Goal: Obtain resource: Download file/media

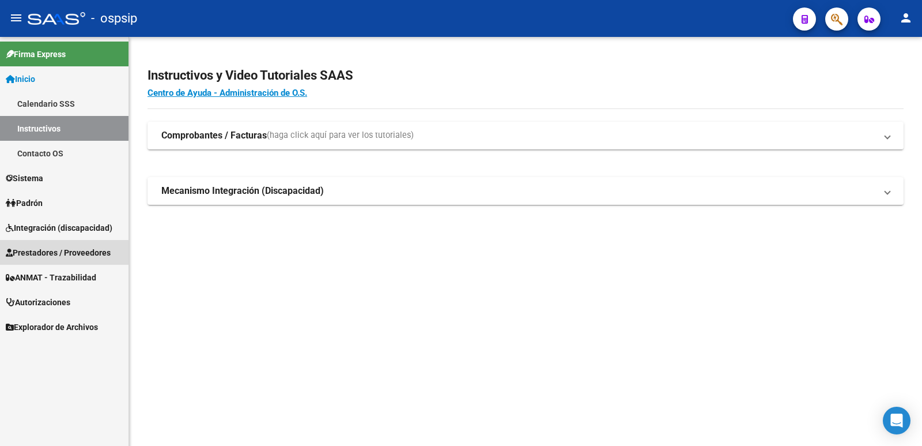
click at [34, 254] on span "Prestadores / Proveedores" at bounding box center [58, 252] width 105 height 13
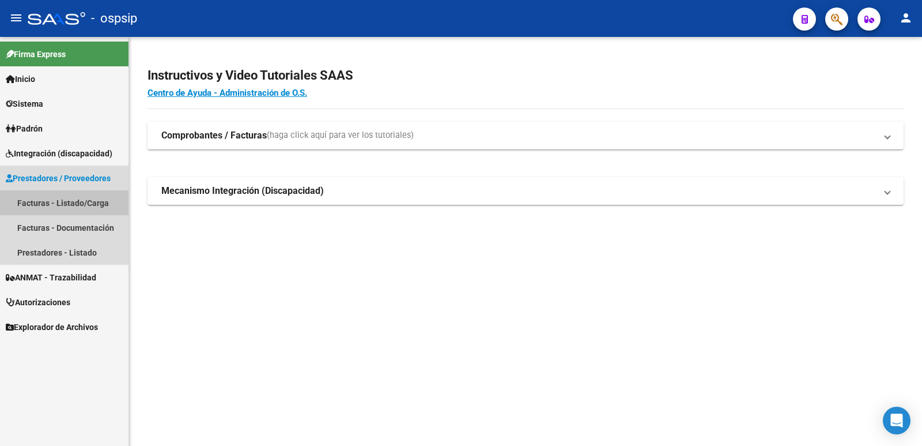
click at [67, 202] on link "Facturas - Listado/Carga" at bounding box center [64, 202] width 129 height 25
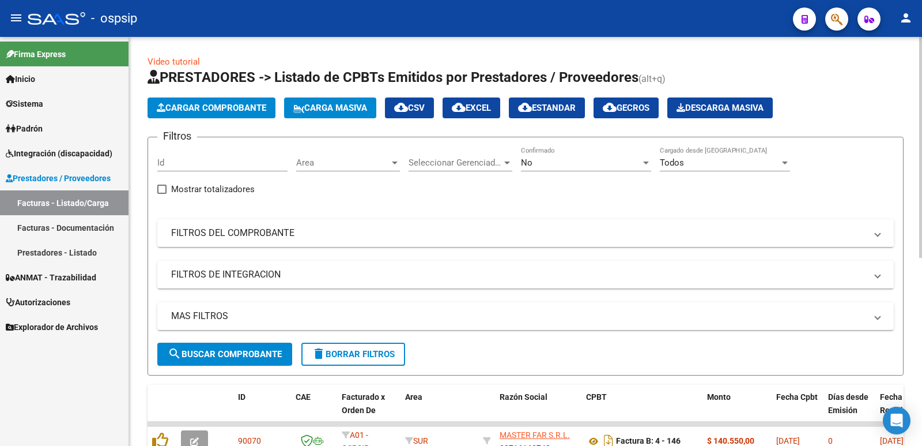
click at [285, 236] on mat-panel-title "FILTROS DEL COMPROBANTE" at bounding box center [518, 233] width 695 height 13
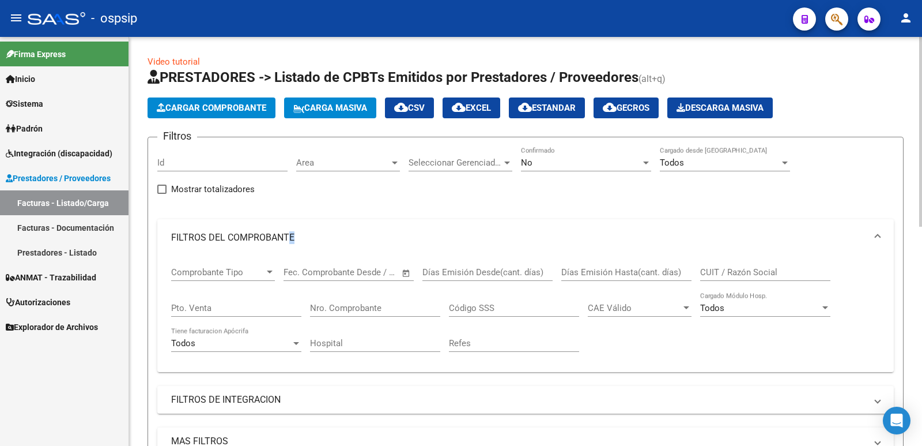
click at [739, 263] on div "CUIT / Razón Social" at bounding box center [765, 268] width 130 height 25
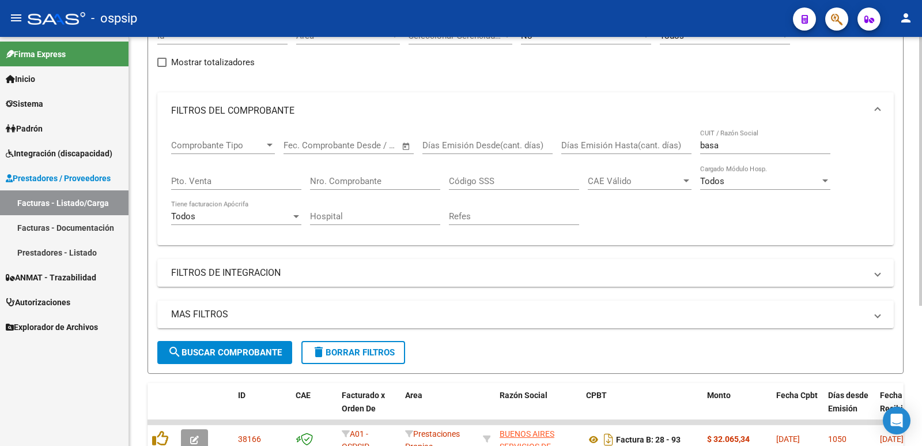
scroll to position [40, 0]
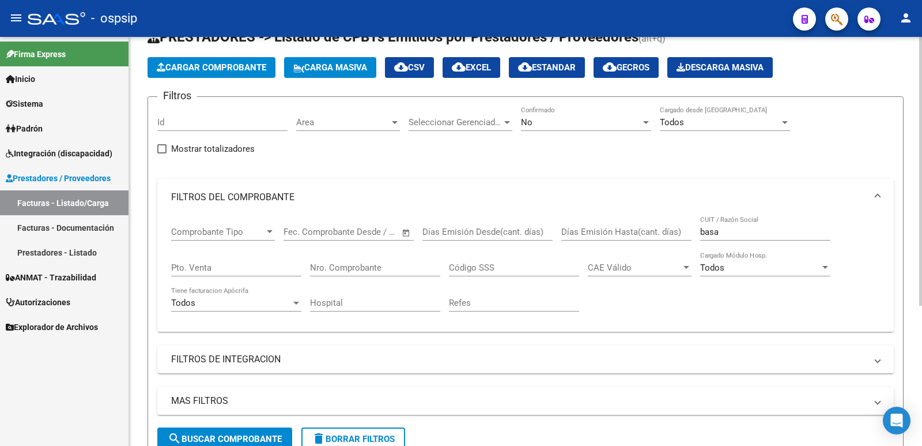
click at [711, 232] on input "basa" at bounding box center [765, 232] width 130 height 10
drag, startPoint x: 711, startPoint y: 232, endPoint x: 687, endPoint y: 205, distance: 36.3
click at [711, 231] on input "basa" at bounding box center [765, 232] width 130 height 10
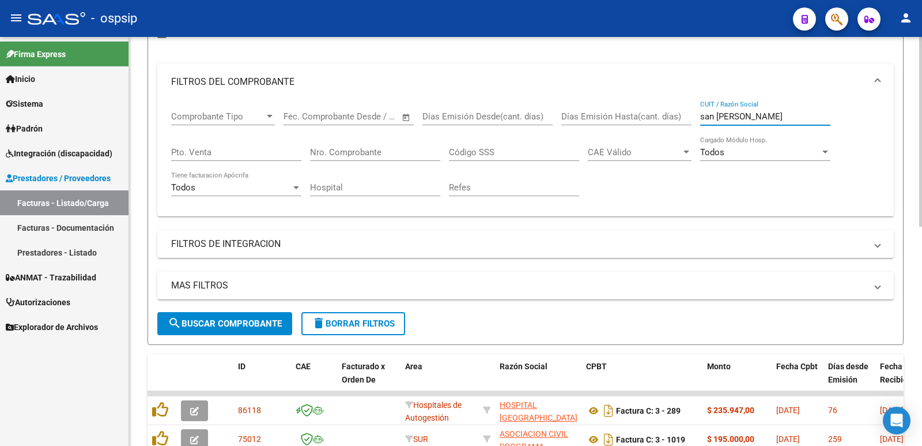
scroll to position [0, 0]
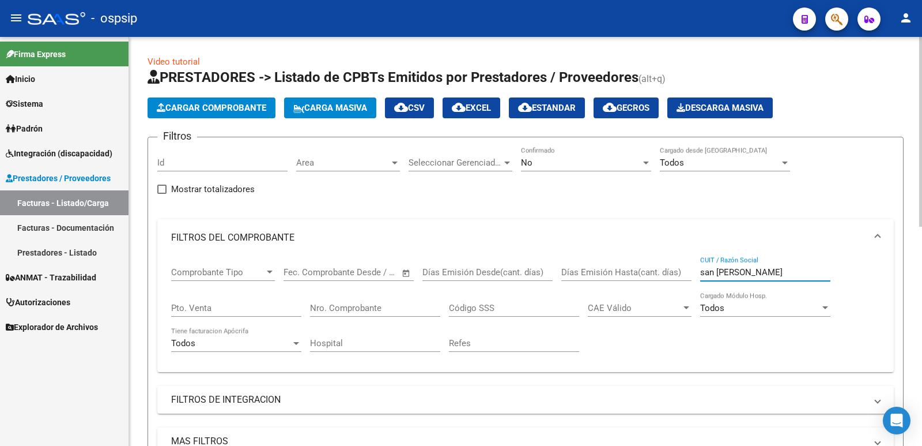
click at [525, 163] on span "No" at bounding box center [527, 162] width 12 height 10
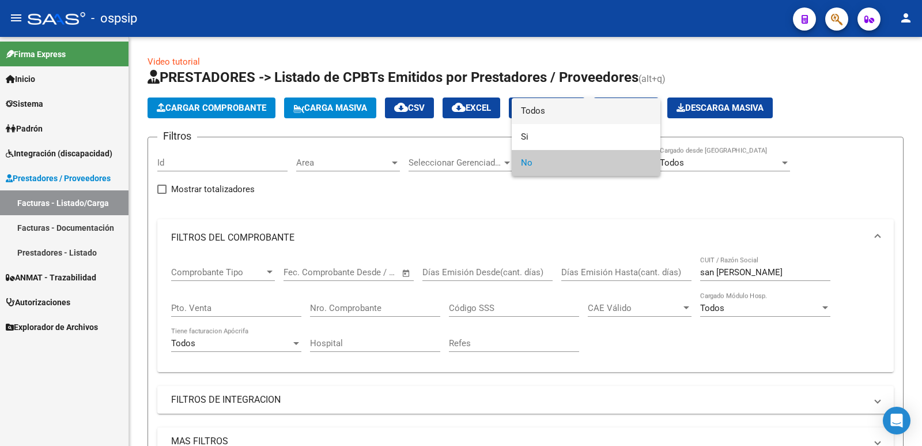
click at [536, 112] on span "Todos" at bounding box center [586, 111] width 130 height 26
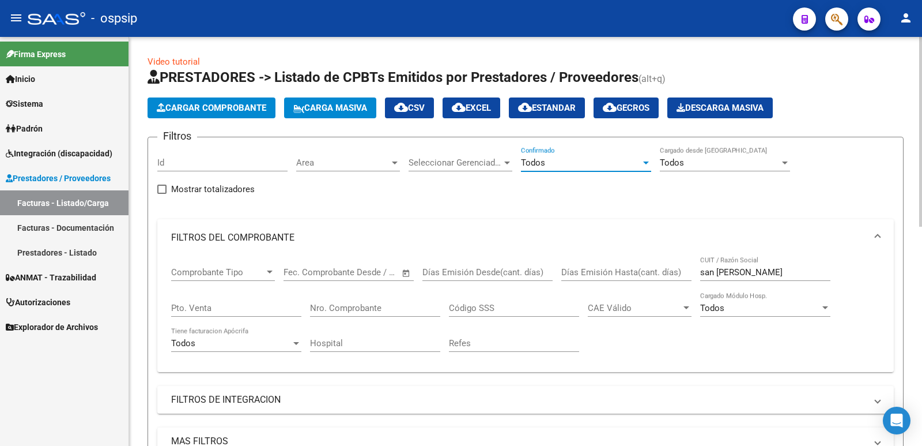
drag, startPoint x: 701, startPoint y: 270, endPoint x: 703, endPoint y: 260, distance: 10.1
click at [699, 267] on div "Comprobante Tipo Comprobante Tipo Fecha inicio – Fecha fin Fec. Comprobante Des…" at bounding box center [525, 309] width 709 height 107
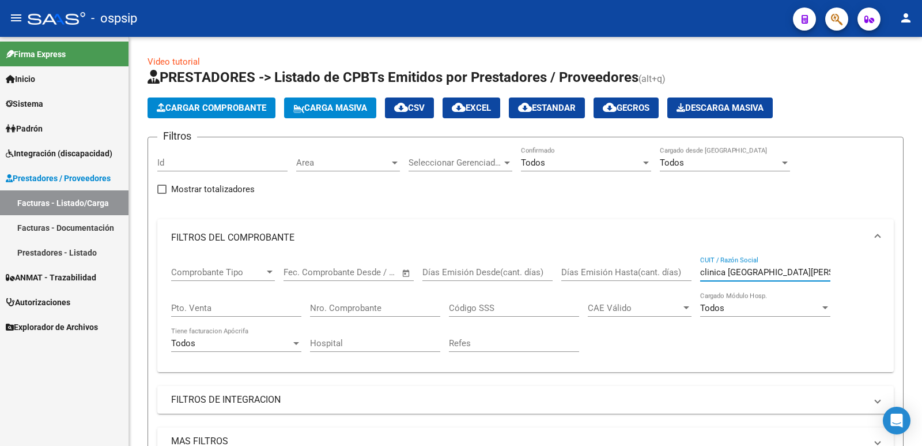
type input "clinica [GEOGRAPHIC_DATA][PERSON_NAME]"
click at [354, 308] on input "Nro. Comprobante" at bounding box center [375, 308] width 130 height 10
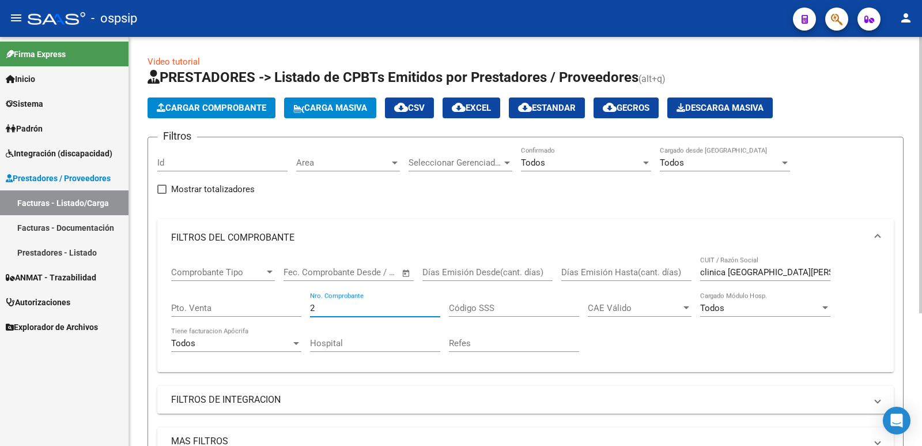
type input "23"
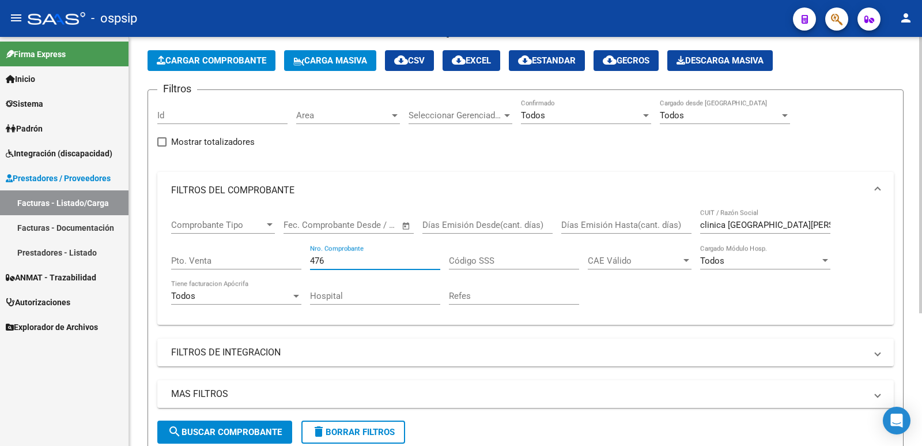
scroll to position [23, 0]
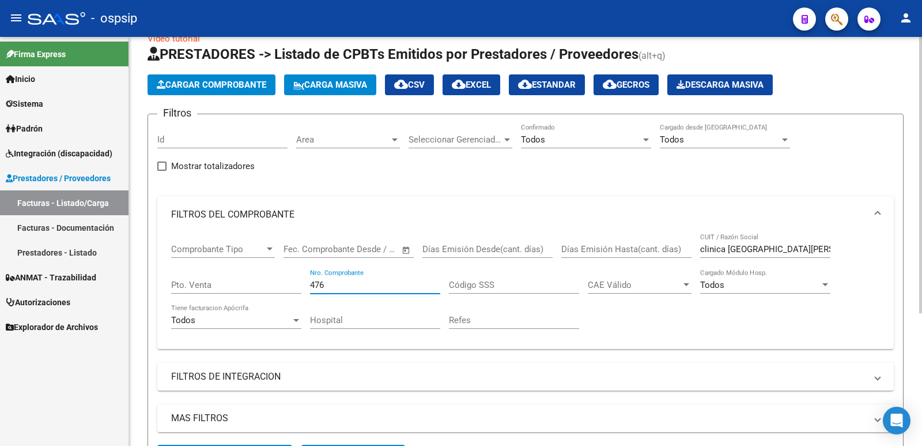
type input "476"
drag, startPoint x: 559, startPoint y: 226, endPoint x: 551, endPoint y: 217, distance: 11.8
click at [558, 225] on mat-expansion-panel "FILTROS DEL COMPROBANTE Comprobante Tipo Comprobante Tipo Fecha inicio – Fecha …" at bounding box center [525, 272] width 737 height 153
type input "e"
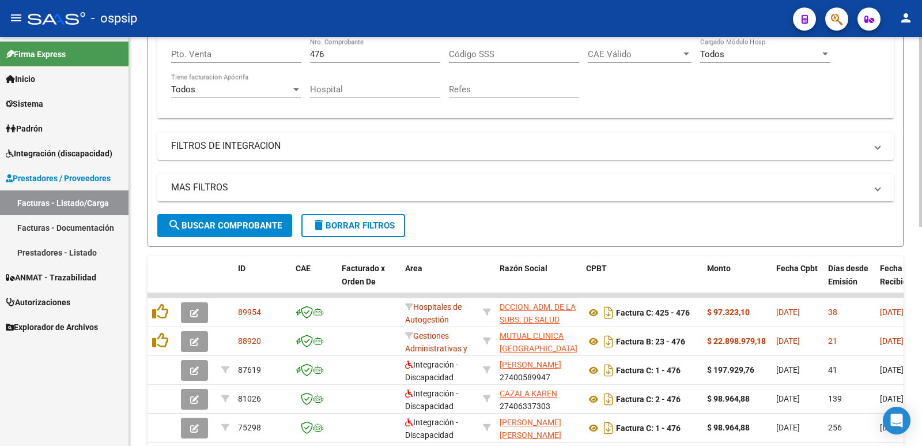
scroll to position [311, 0]
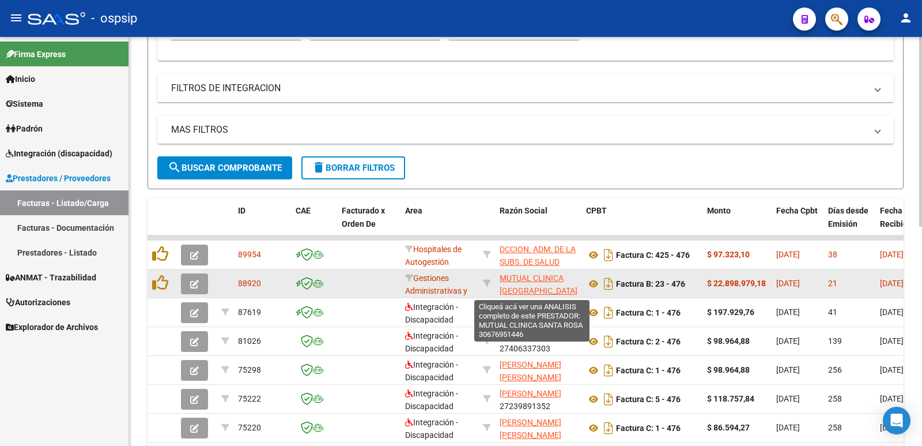
click at [522, 277] on span "MUTUAL CLINICA [GEOGRAPHIC_DATA][PERSON_NAME]" at bounding box center [539, 291] width 78 height 36
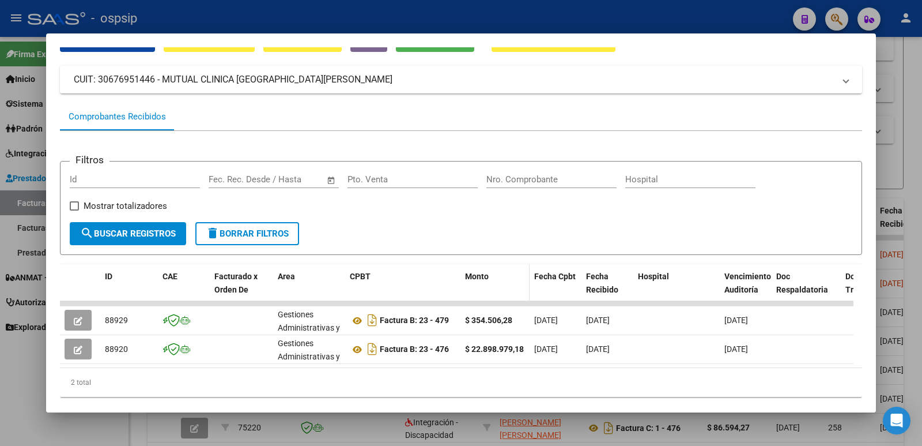
scroll to position [0, 0]
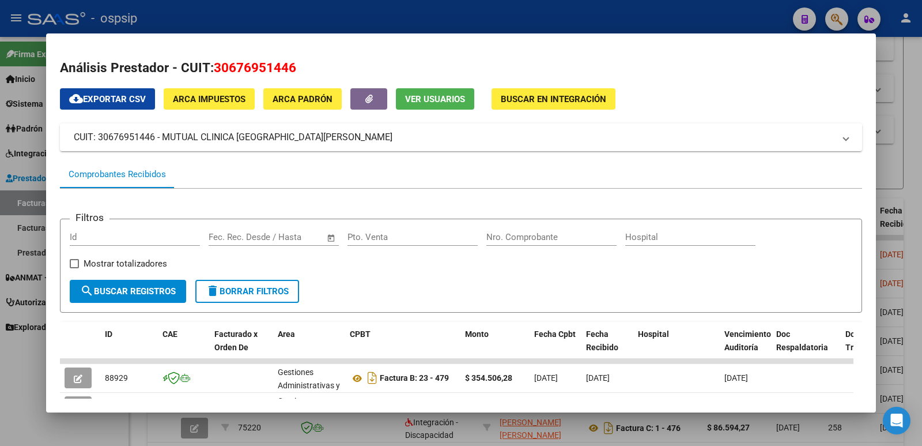
drag, startPoint x: 718, startPoint y: 17, endPoint x: 714, endPoint y: 32, distance: 15.4
click at [717, 17] on div at bounding box center [461, 223] width 922 height 446
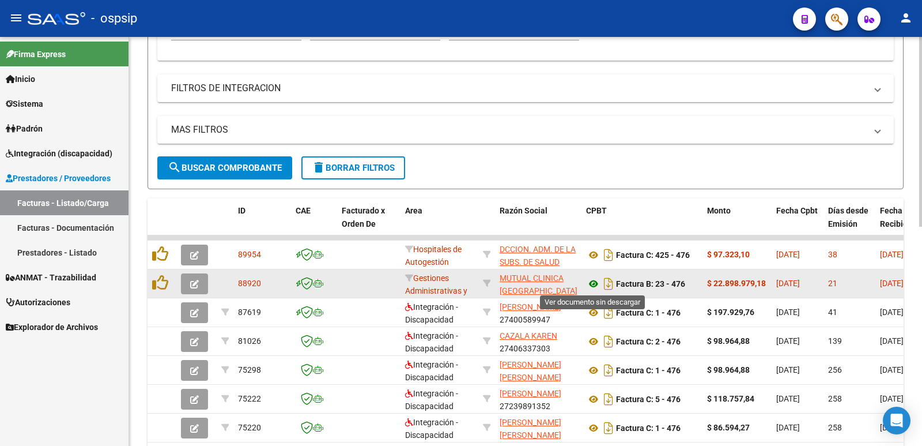
click at [594, 282] on icon at bounding box center [593, 284] width 15 height 14
click at [609, 281] on icon "Descargar documento" at bounding box center [608, 283] width 15 height 18
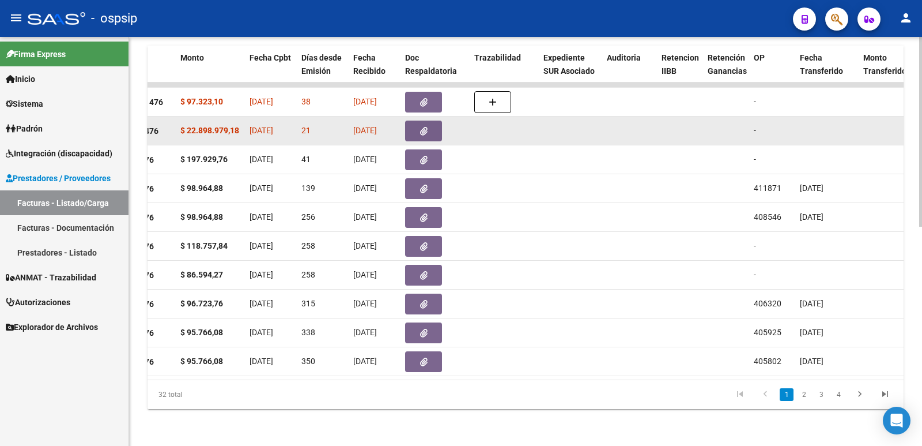
scroll to position [0, 410]
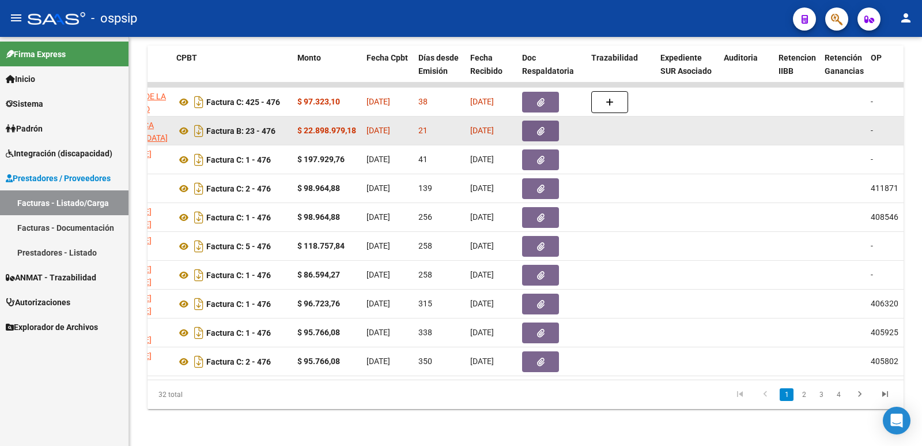
click at [546, 120] on button "button" at bounding box center [540, 130] width 37 height 21
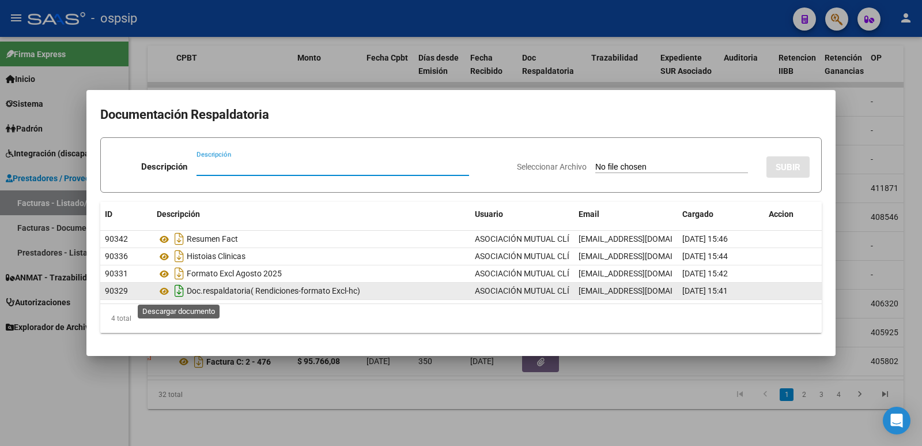
click at [176, 288] on icon "Descargar documento" at bounding box center [179, 290] width 15 height 18
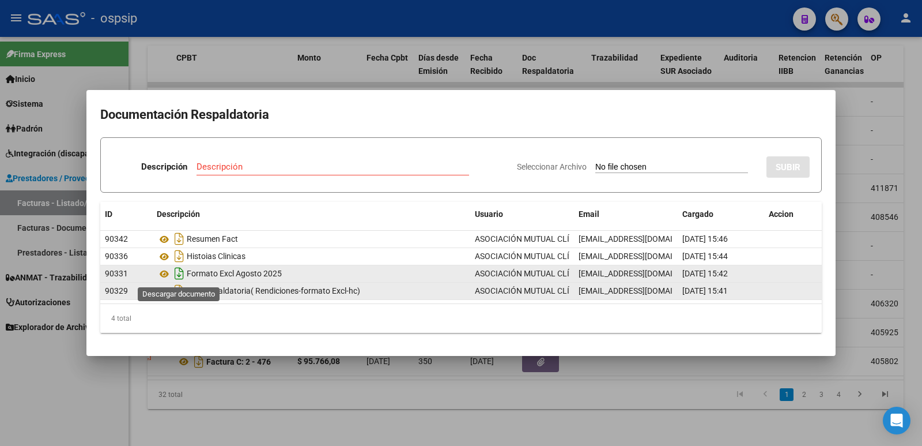
click at [176, 274] on icon "Descargar documento" at bounding box center [179, 273] width 15 height 18
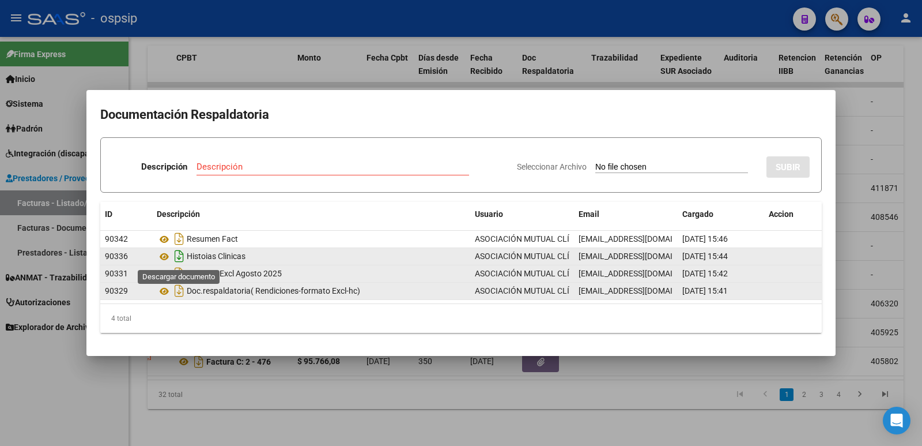
click at [182, 258] on icon "Descargar documento" at bounding box center [179, 256] width 15 height 18
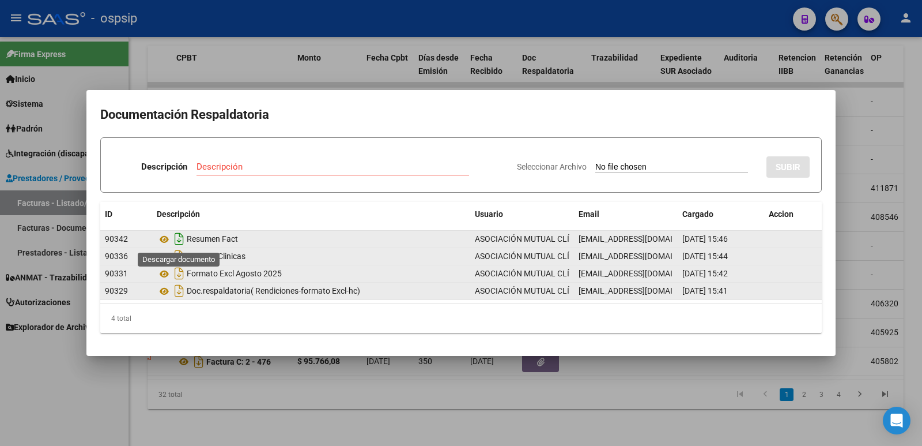
click at [180, 239] on icon "Descargar documento" at bounding box center [179, 238] width 15 height 18
click at [168, 240] on icon at bounding box center [164, 239] width 15 height 14
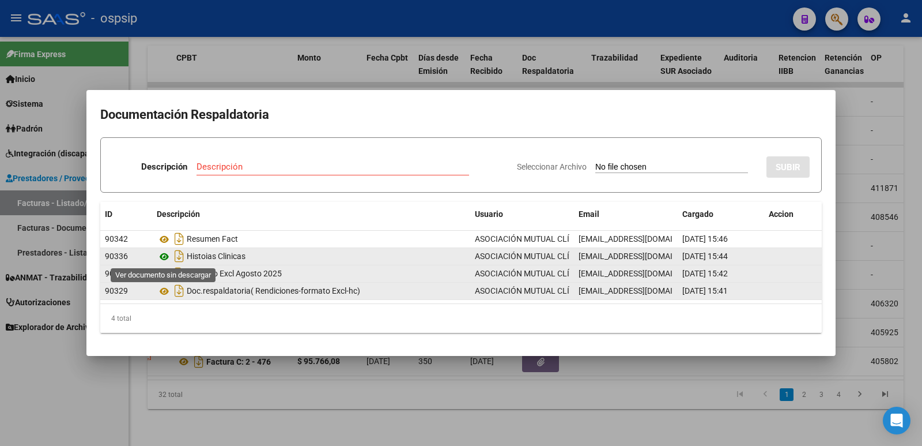
click at [164, 255] on icon at bounding box center [164, 257] width 15 height 14
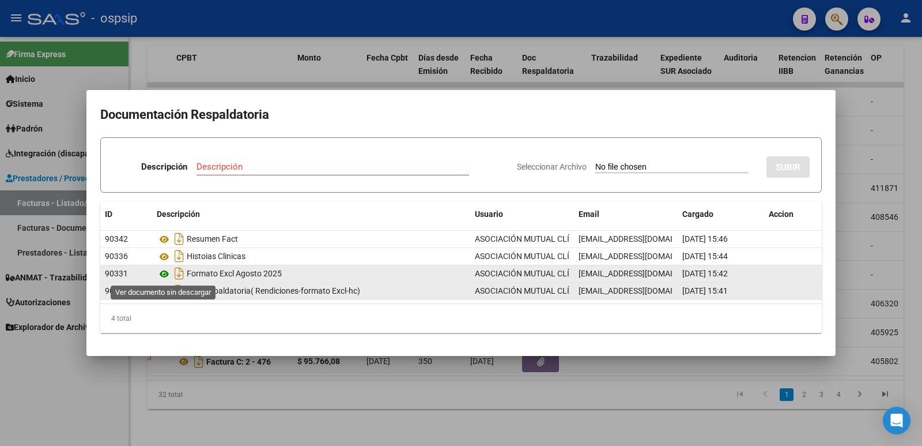
click at [163, 274] on icon at bounding box center [164, 274] width 15 height 14
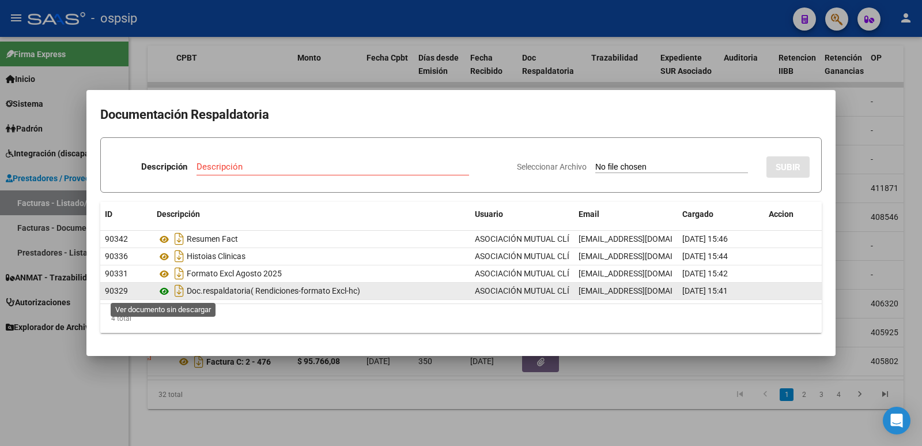
click at [162, 289] on icon at bounding box center [164, 291] width 15 height 14
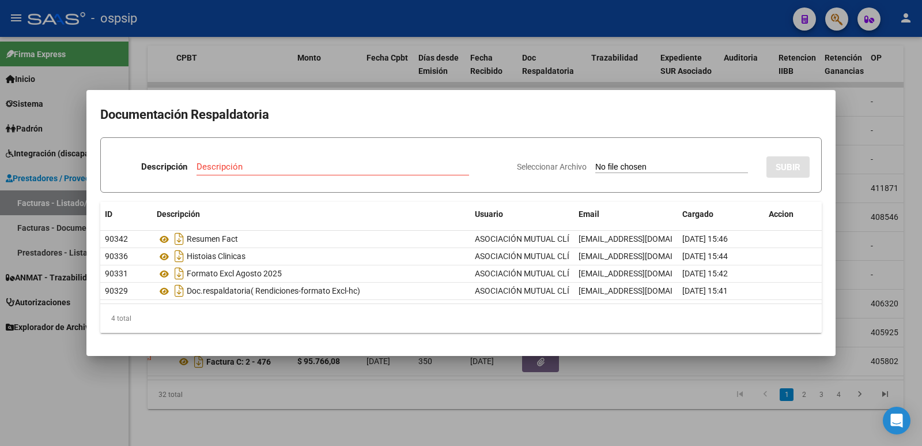
click at [315, 35] on div at bounding box center [461, 223] width 922 height 446
